Goal: Task Accomplishment & Management: Use online tool/utility

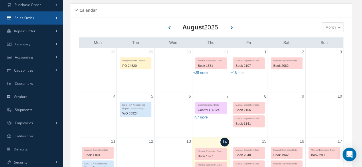
scroll to position [86, 0]
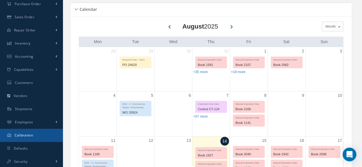
click at [31, 138] on span "Calibration" at bounding box center [24, 135] width 18 height 5
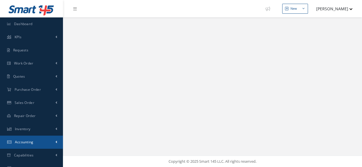
select select "25"
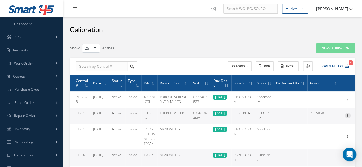
click at [349, 116] on icon at bounding box center [348, 115] width 6 height 5
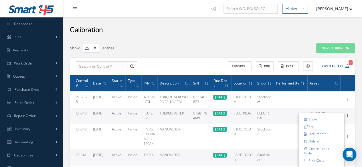
click at [315, 135] on link "Documents" at bounding box center [321, 133] width 45 height 7
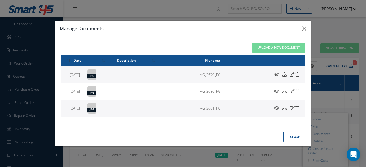
click at [275, 73] on icon at bounding box center [276, 74] width 5 height 4
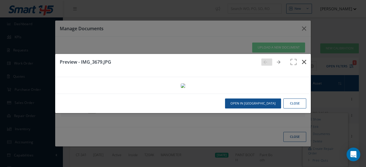
click at [302, 59] on icon "button" at bounding box center [304, 62] width 4 height 7
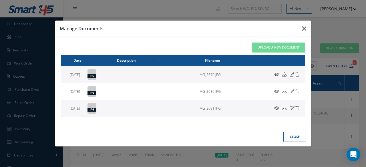
click at [0, 0] on button "button" at bounding box center [0, 0] width 0 height 0
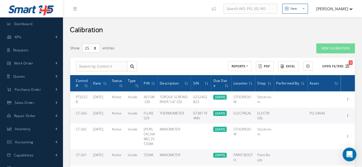
click at [337, 66] on button "Open Filters 1" at bounding box center [333, 66] width 32 height 9
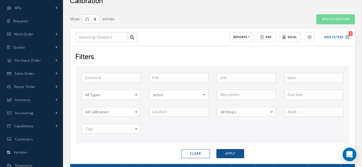
scroll to position [57, 0]
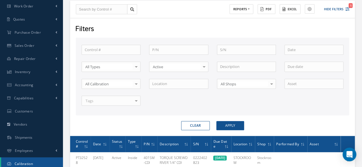
drag, startPoint x: 296, startPoint y: 59, endPoint x: 297, endPoint y: 63, distance: 4.4
click at [296, 60] on div "Control # P/N S/N All Types All Types Inside Outside Other No elements found. L…" at bounding box center [212, 79] width 270 height 68
click at [297, 64] on input at bounding box center [313, 67] width 59 height 10
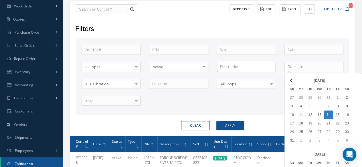
click at [247, 63] on input "text" at bounding box center [246, 67] width 59 height 10
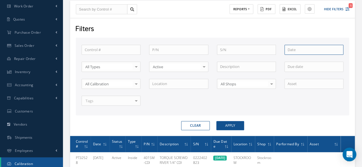
click at [288, 47] on input at bounding box center [313, 50] width 59 height 10
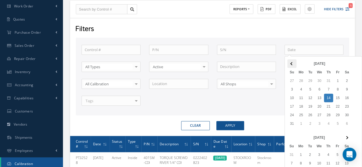
click at [295, 64] on th at bounding box center [291, 63] width 9 height 9
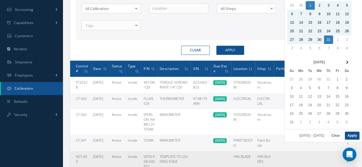
scroll to position [200, 0]
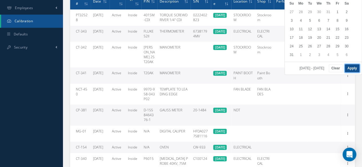
click at [348, 65] on button "Apply" at bounding box center [352, 68] width 15 height 8
type input "07/01/2025 - 07/31/2025"
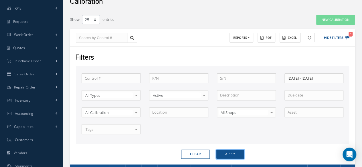
click at [238, 156] on button "Apply" at bounding box center [230, 154] width 28 height 9
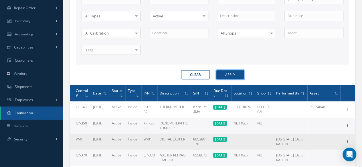
scroll to position [144, 0]
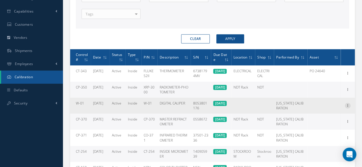
click at [345, 105] on icon at bounding box center [348, 105] width 6 height 5
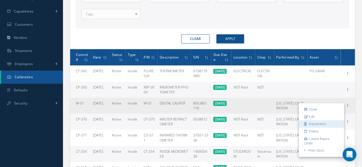
click at [333, 124] on link "Documents" at bounding box center [321, 123] width 45 height 7
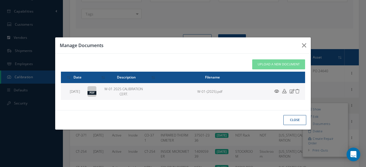
click at [0, 0] on div "close" at bounding box center [0, 0] width 0 height 0
click at [0, 0] on button "close" at bounding box center [0, 0] width 0 height 0
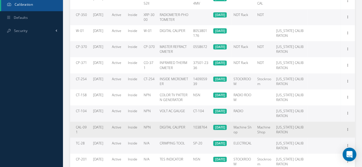
scroll to position [230, 0]
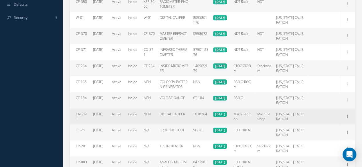
click at [346, 109] on td "Show Edit Documents Delete Create Repair Order Print-Outs Certificate of Calibr…" at bounding box center [347, 117] width 14 height 16
click at [348, 115] on icon at bounding box center [348, 116] width 6 height 5
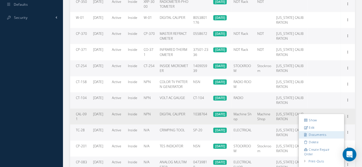
click at [326, 133] on link "Documents" at bounding box center [321, 134] width 45 height 7
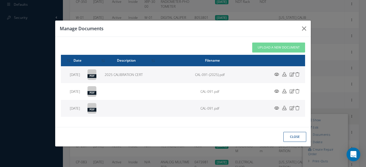
click at [0, 0] on button "close" at bounding box center [0, 0] width 0 height 0
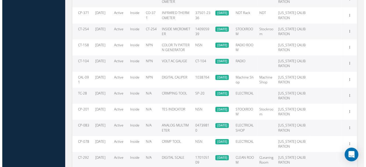
scroll to position [287, 0]
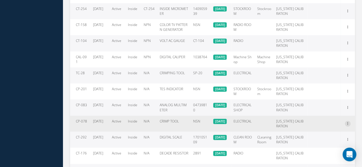
click at [349, 122] on icon at bounding box center [348, 123] width 6 height 5
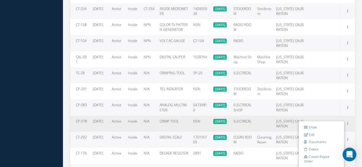
click at [342, 140] on link "Documents" at bounding box center [321, 141] width 45 height 7
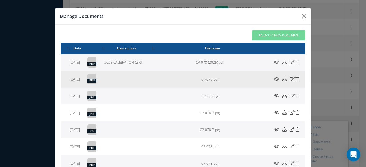
click at [0, 0] on icon at bounding box center [0, 0] width 0 height 0
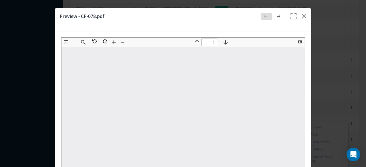
scroll to position [0, 0]
type input "1"
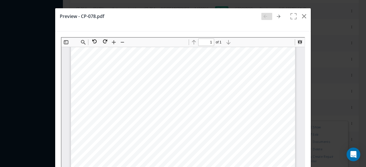
scroll to position [59, 0]
click at [302, 17] on icon "button" at bounding box center [304, 16] width 4 height 7
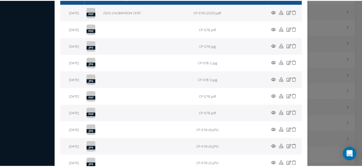
scroll to position [29, 0]
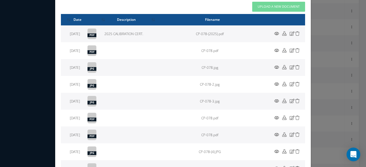
click at [0, 0] on div "Manage Documents Attach File(s) Click inside this area or drag and drop to sele…" at bounding box center [0, 0] width 0 height 0
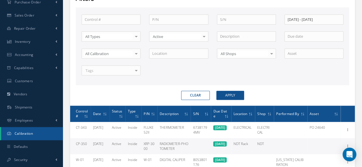
scroll to position [87, 0]
